Goal: Navigation & Orientation: Find specific page/section

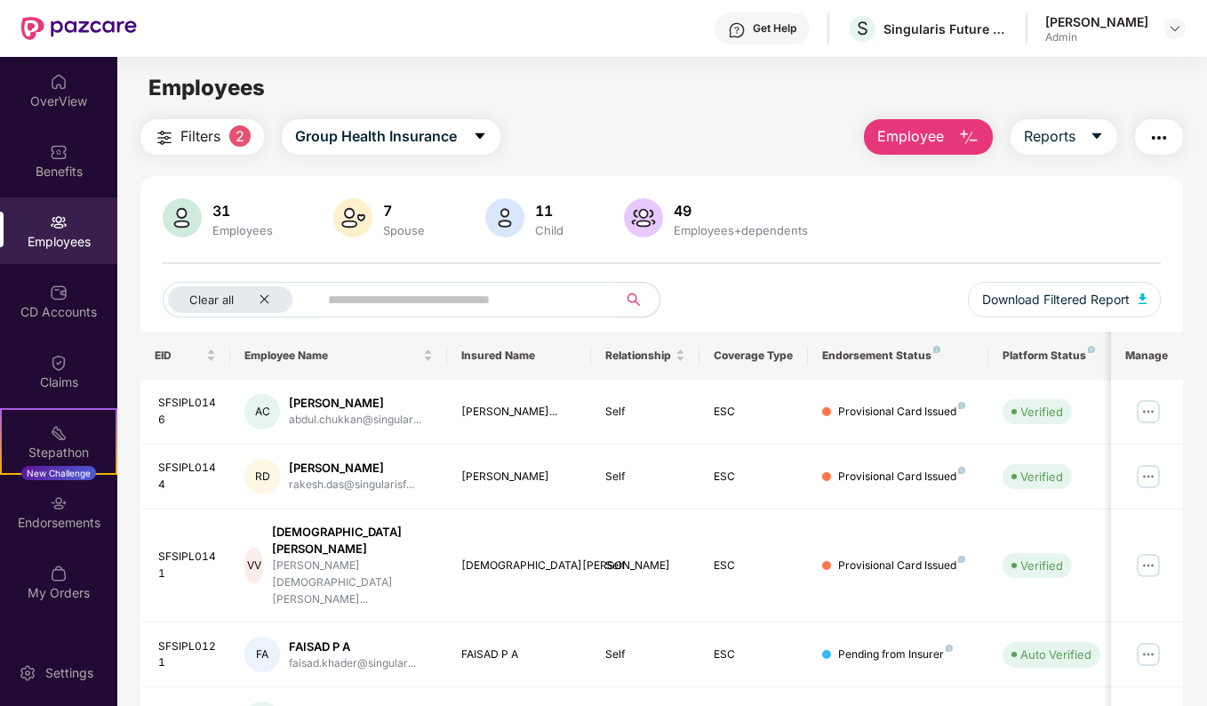
click at [61, 125] on div "OverView Benefits Employees CD Accounts Claims Stepathon New Challenge Endorsem…" at bounding box center [58, 338] width 117 height 562
click at [55, 94] on div "OverView" at bounding box center [58, 101] width 117 height 18
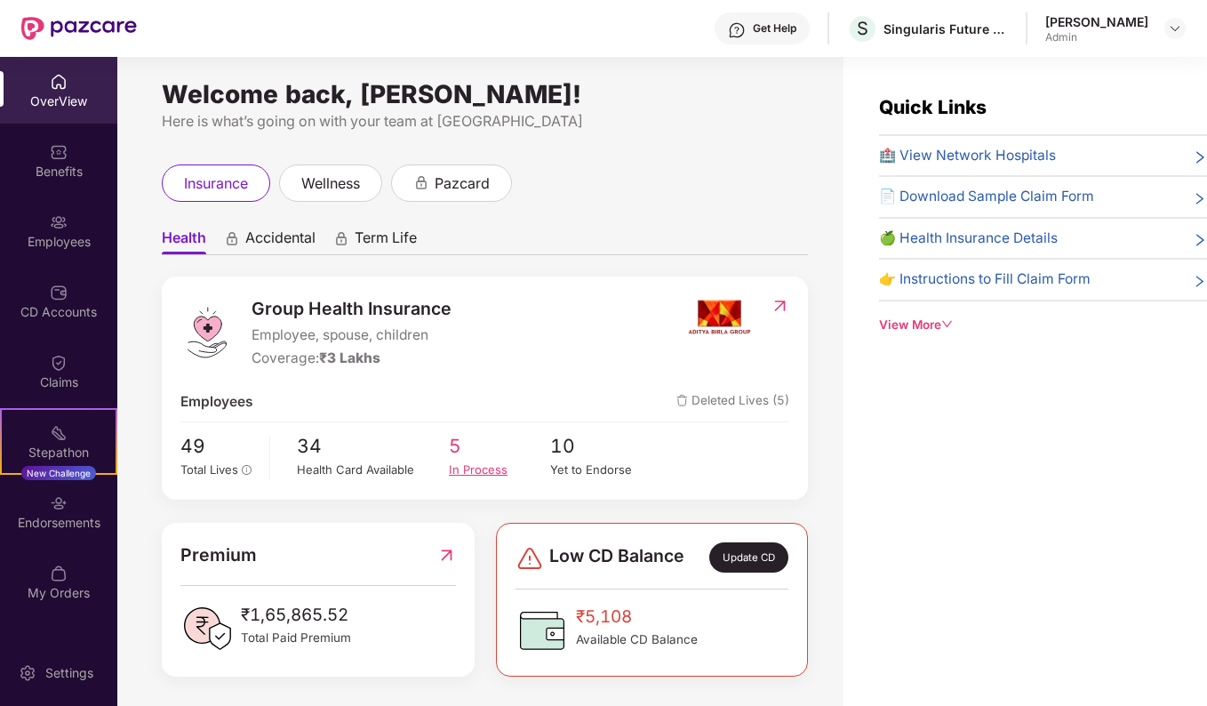
scroll to position [8, 0]
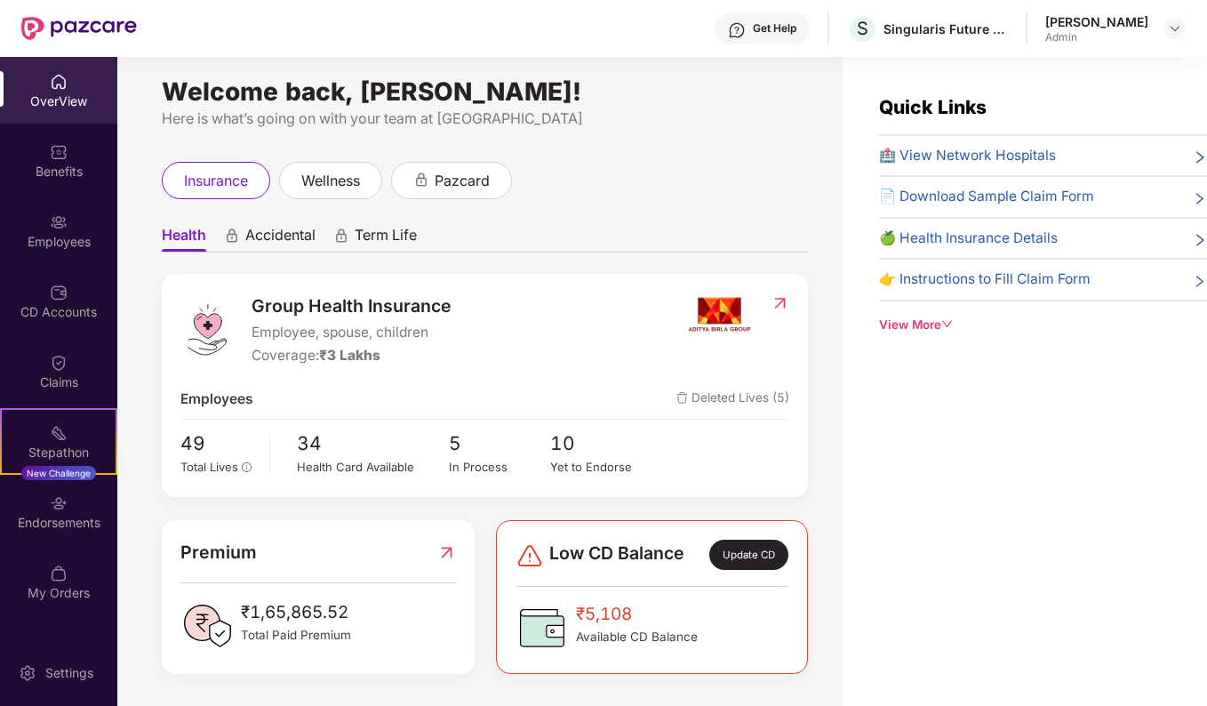
click at [62, 101] on div "OverView" at bounding box center [58, 101] width 117 height 18
click at [57, 233] on div "Employees" at bounding box center [58, 242] width 117 height 18
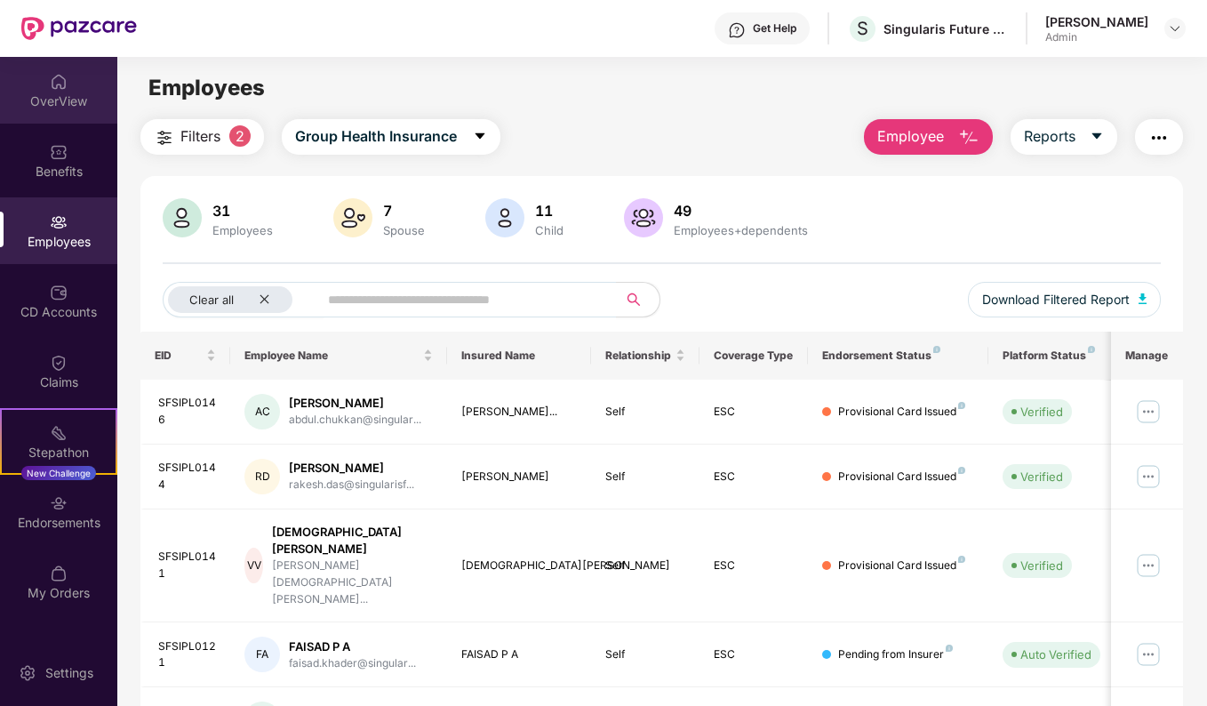
click at [36, 76] on div "OverView" at bounding box center [58, 90] width 117 height 67
